Goal: Navigation & Orientation: Find specific page/section

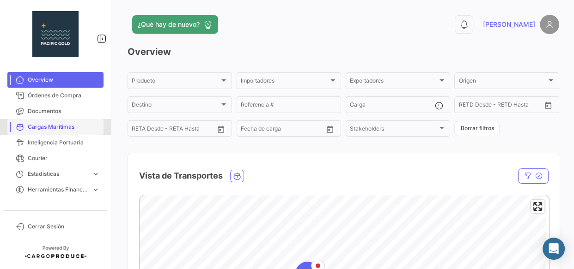
click at [49, 128] on span "Cargas Marítimas" at bounding box center [64, 127] width 72 height 8
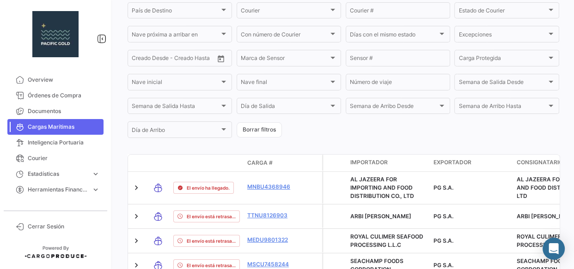
scroll to position [234, 0]
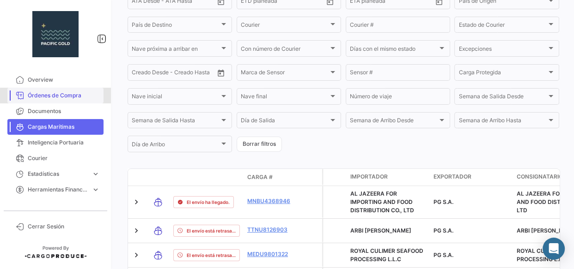
drag, startPoint x: 58, startPoint y: 99, endPoint x: 142, endPoint y: 126, distance: 88.3
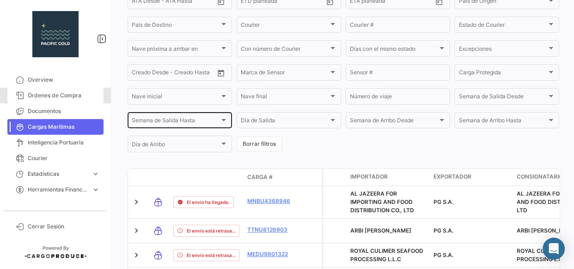
click at [58, 98] on span "Órdenes de Compra" at bounding box center [64, 96] width 72 height 8
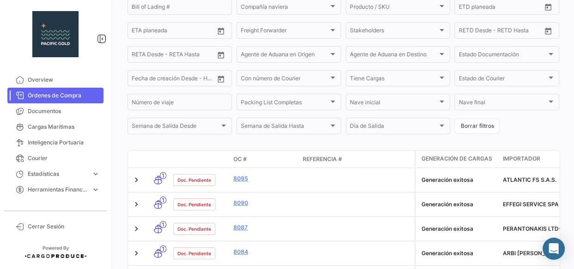
scroll to position [168, 0]
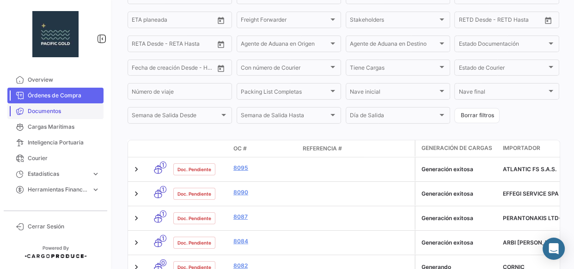
click at [63, 113] on span "Documentos" at bounding box center [64, 111] width 72 height 8
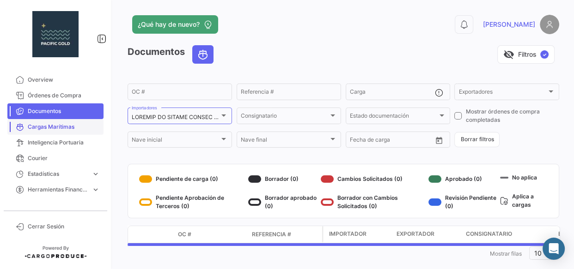
click at [61, 126] on span "Cargas Marítimas" at bounding box center [64, 127] width 72 height 8
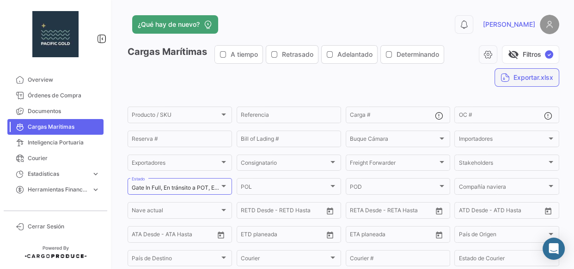
click at [525, 79] on button "Exportar.xlsx" at bounding box center [527, 77] width 65 height 18
